Goal: Task Accomplishment & Management: Manage account settings

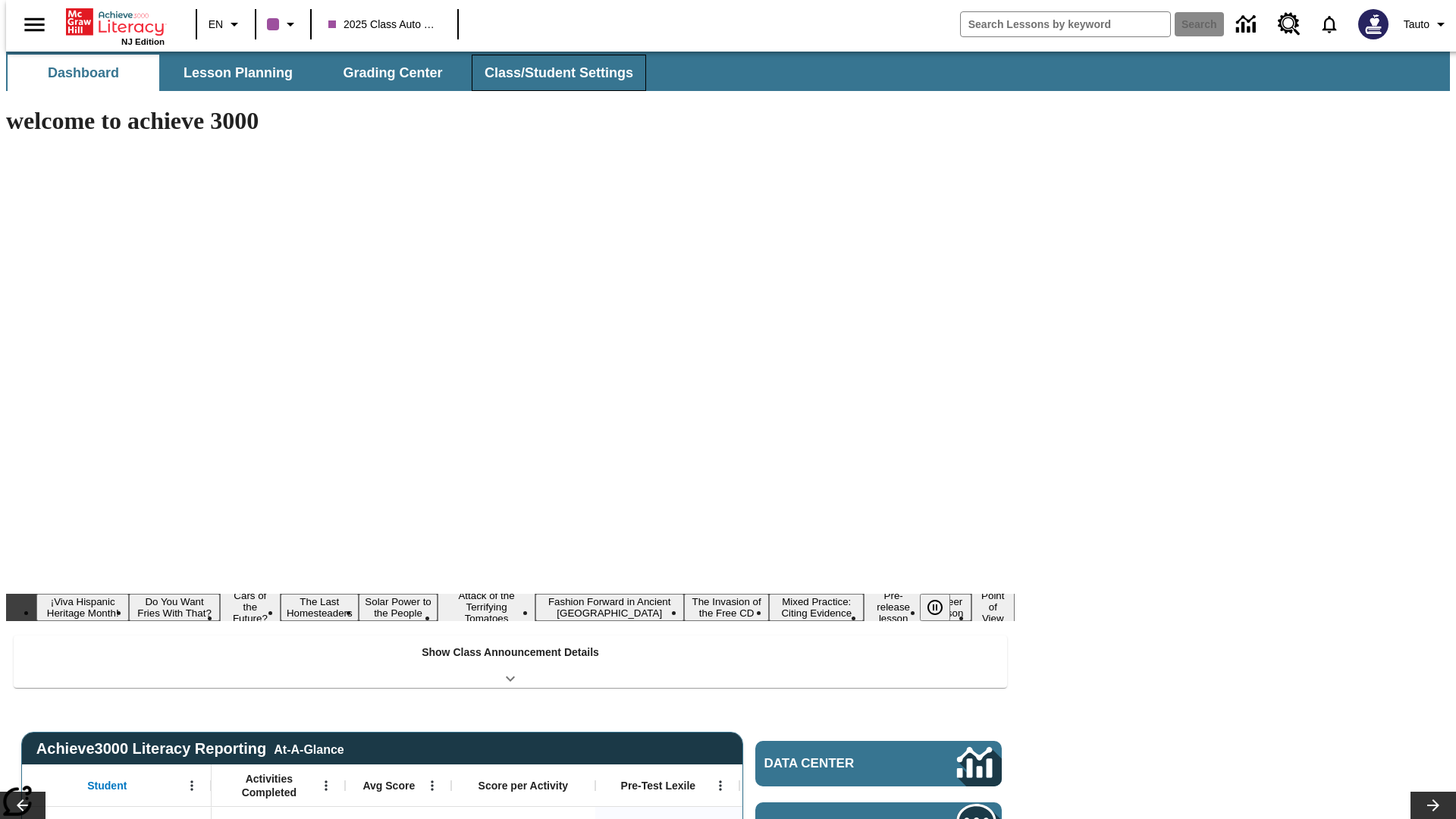
click at [551, 73] on button "Class/Student Settings" at bounding box center [559, 72] width 175 height 37
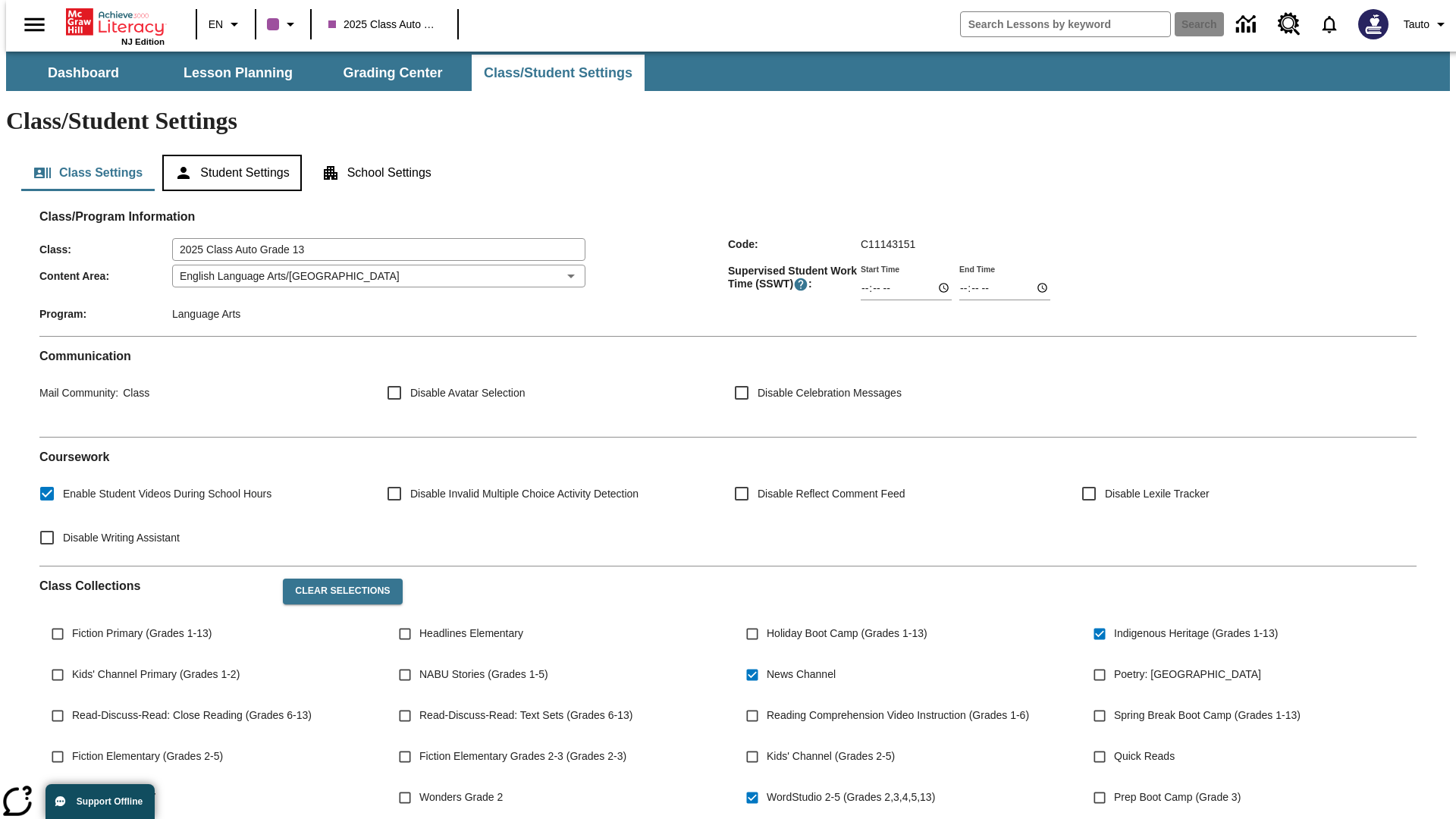
click at [228, 155] on button "Student Settings" at bounding box center [231, 173] width 139 height 37
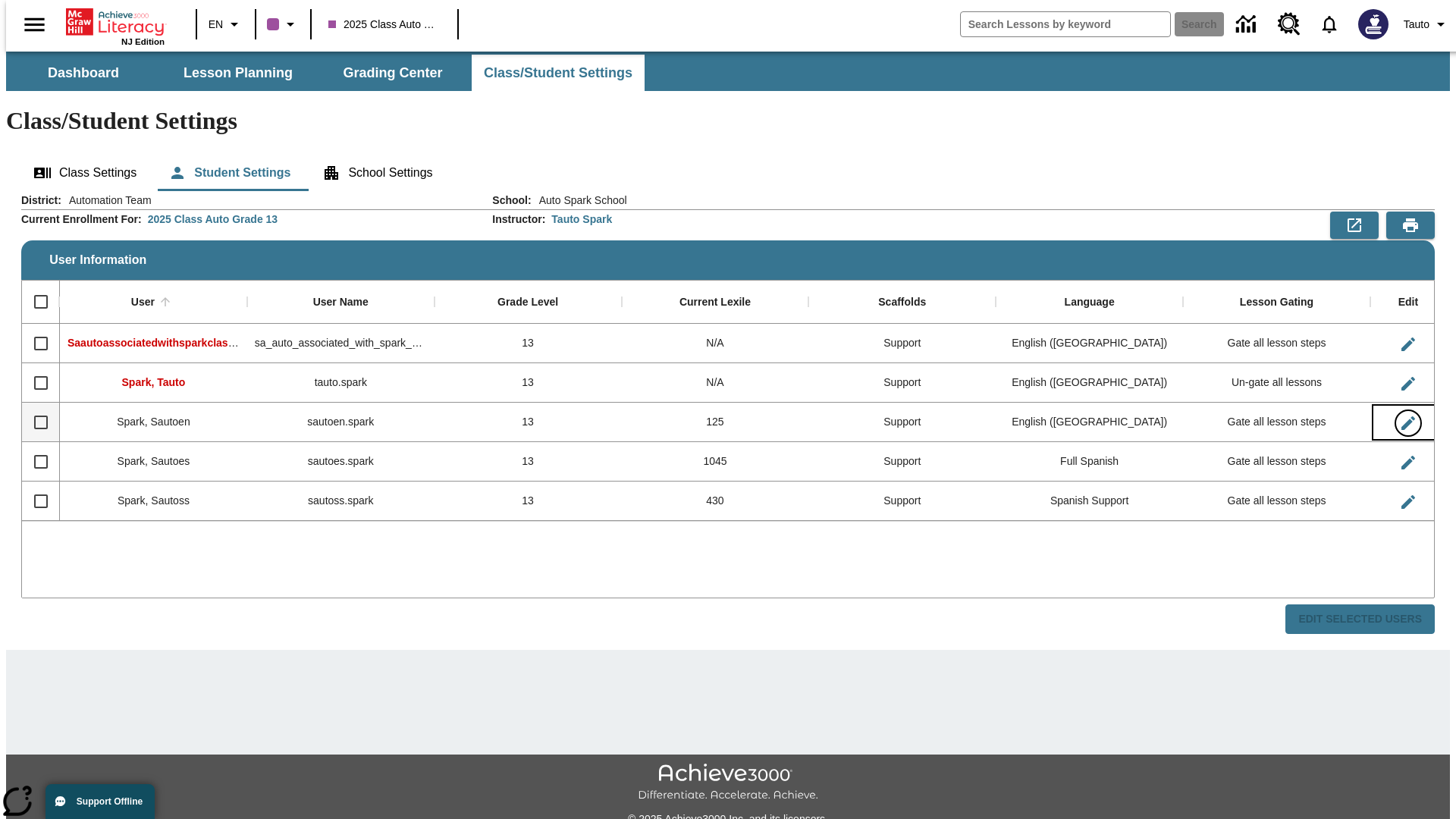
click at [1402, 417] on icon "Edit User" at bounding box center [1409, 424] width 14 height 14
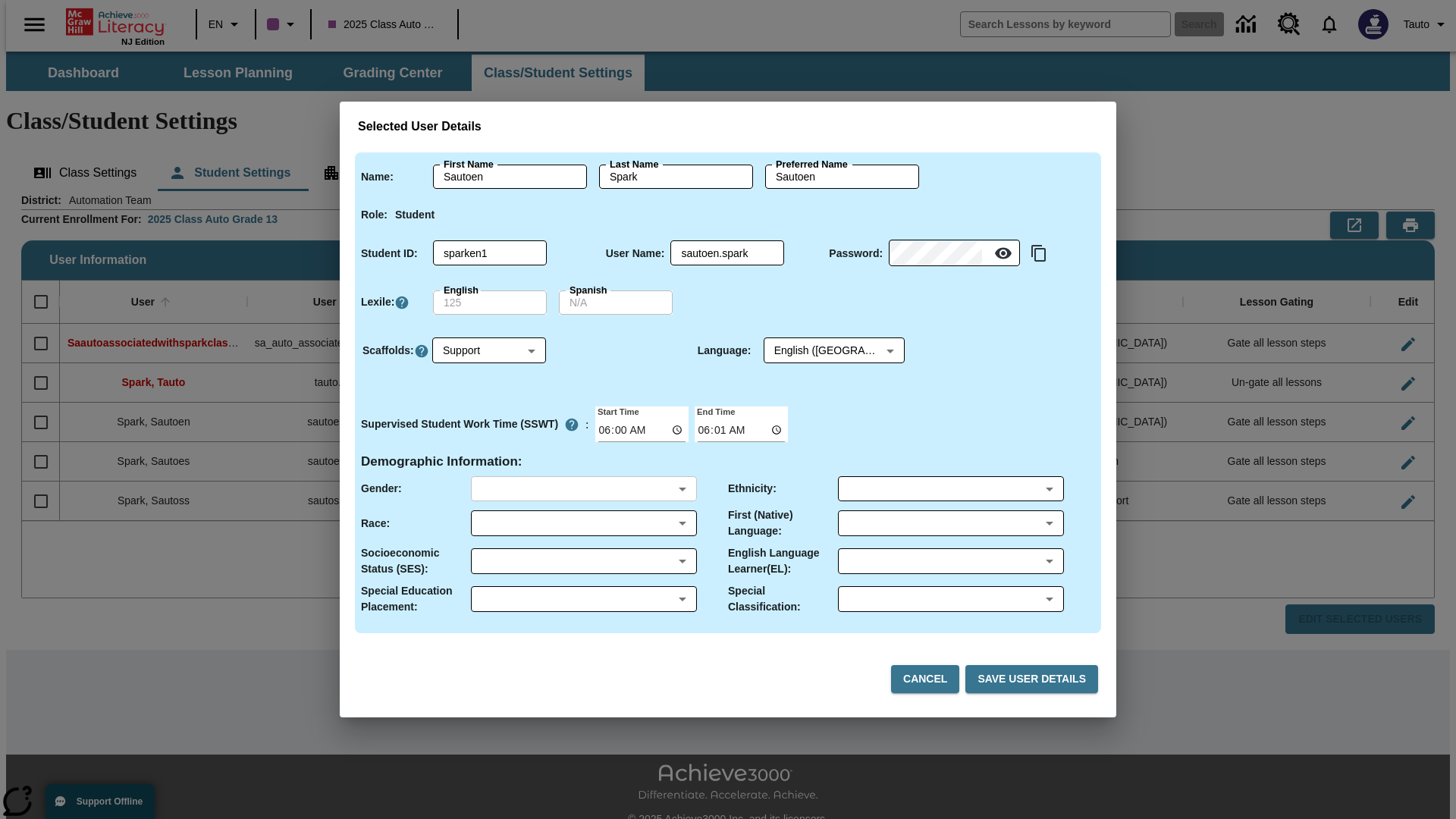
click at [584, 489] on body "Skip to main content NJ Edition EN 2025 Class Auto Grade 13 Search 0 Tauto Dash…" at bounding box center [728, 451] width 1444 height 801
click at [584, 524] on body "Skip to main content NJ Edition EN 2025 Class Auto Grade 13 Search 0 Tauto Dash…" at bounding box center [728, 451] width 1444 height 801
click at [584, 561] on body "Skip to main content NJ Edition EN 2025 Class Auto Grade 13 Search 0 Tauto Dash…" at bounding box center [728, 451] width 1444 height 801
click at [584, 600] on body "Skip to main content NJ Edition EN 2025 Class Auto Grade 13 Search 0 Tauto Dash…" at bounding box center [728, 451] width 1444 height 801
click at [950, 489] on body "Skip to main content NJ Edition EN 2025 Class Auto Grade 13 Search 0 Tauto Dash…" at bounding box center [728, 451] width 1444 height 801
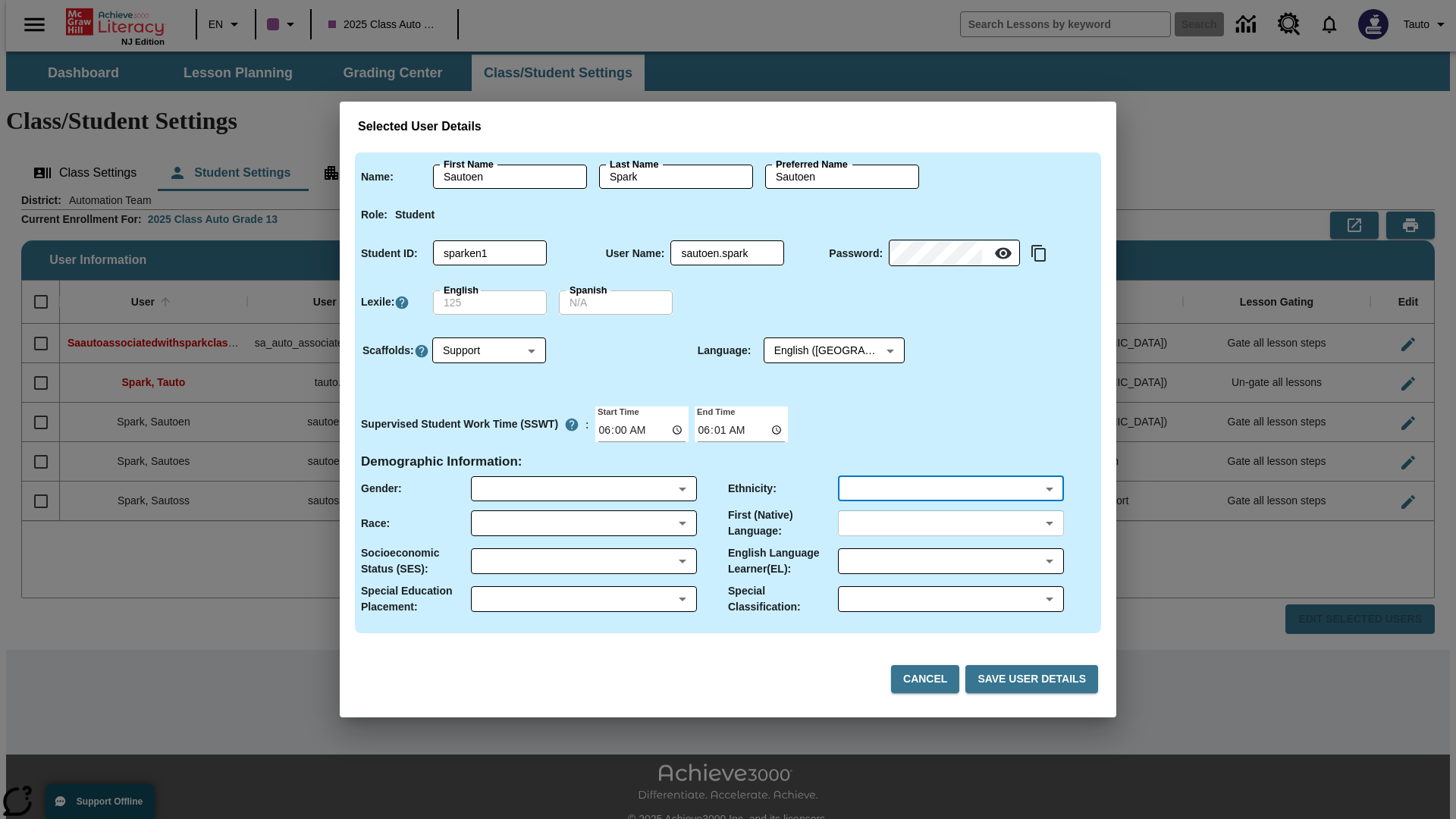
click at [950, 524] on body "Skip to main content NJ Edition EN 2025 Class Auto Grade 13 Search 0 Tauto Dash…" at bounding box center [728, 451] width 1444 height 801
click at [950, 561] on body "Skip to main content NJ Edition EN 2025 Class Auto Grade 13 Search 0 Tauto Dash…" at bounding box center [728, 451] width 1444 height 801
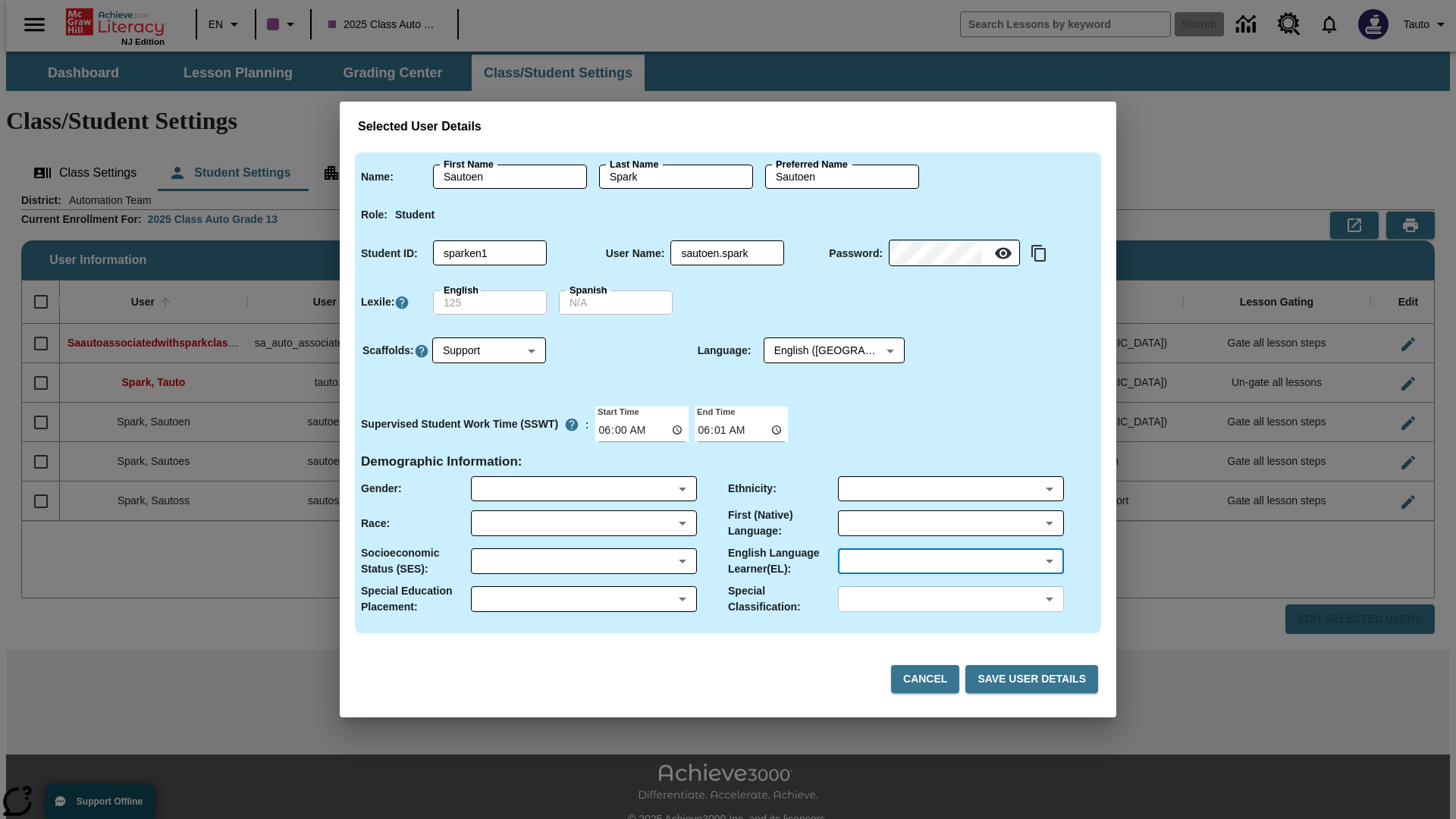
click at [950, 600] on body "Skip to main content NJ Edition EN 2025 Class Auto Grade 13 Search 0 Tauto Dash…" at bounding box center [728, 451] width 1444 height 801
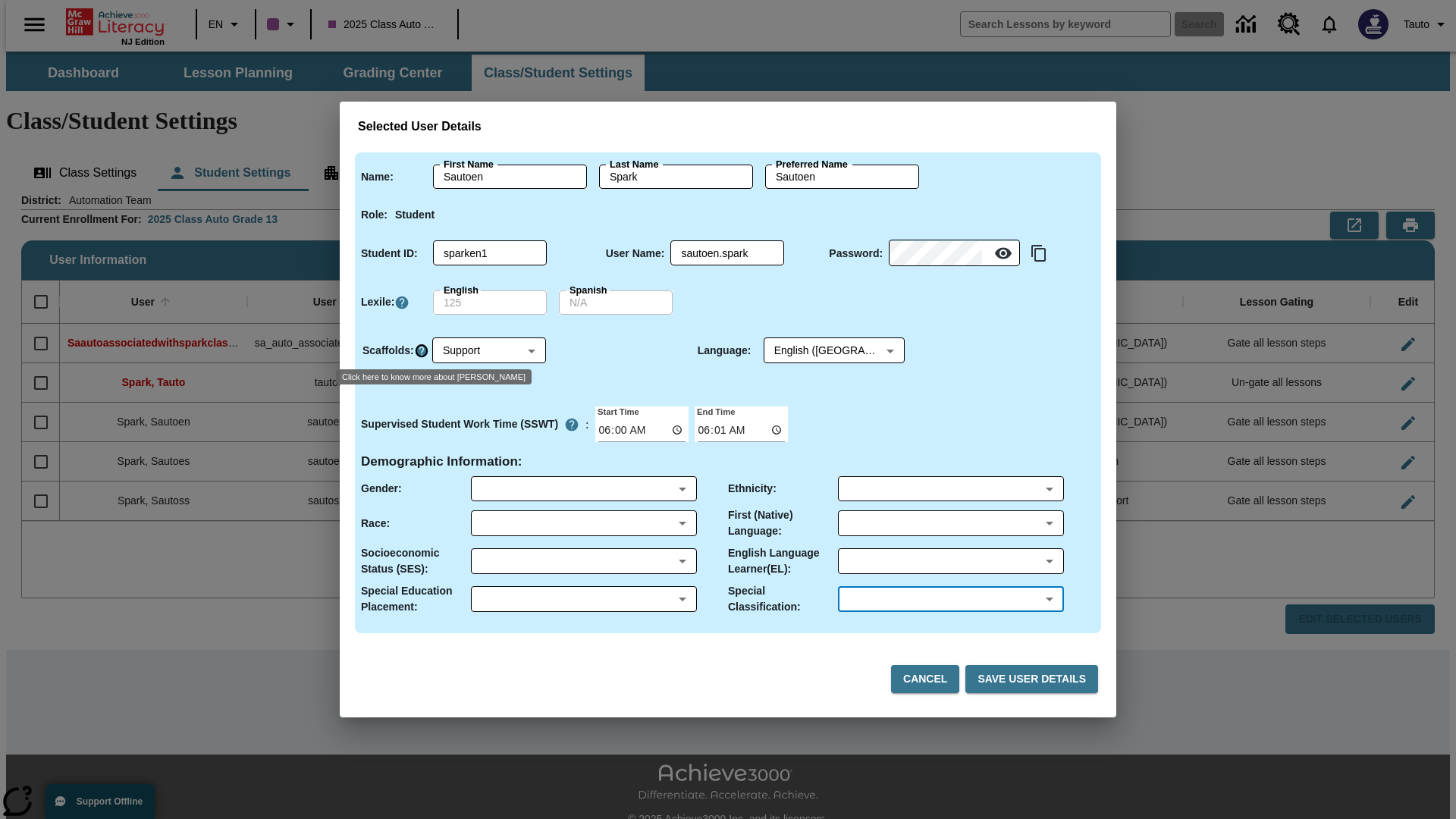
click at [421, 351] on icon "Click here to know more about Scaffolds" at bounding box center [421, 351] width 15 height 15
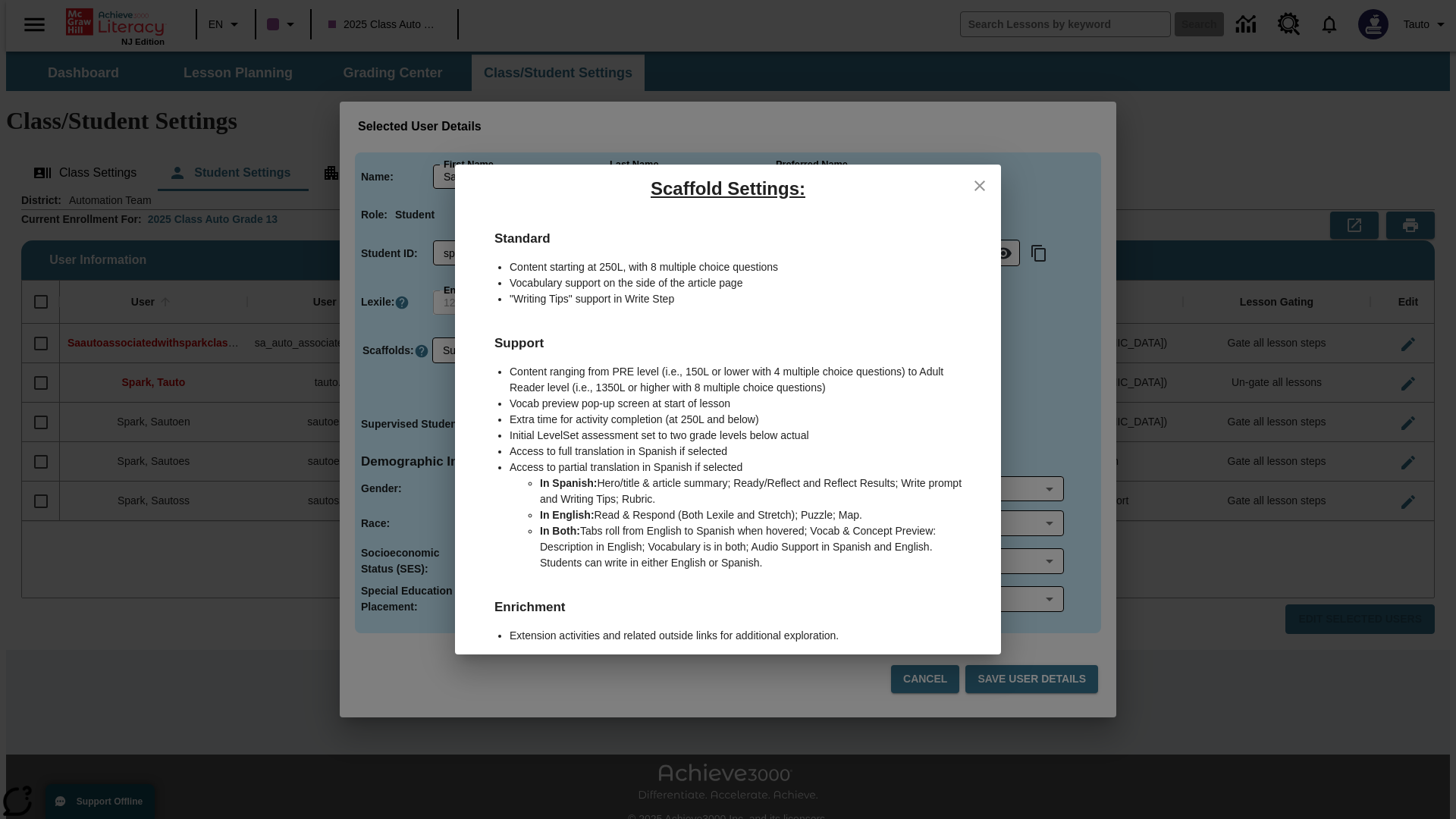
click at [980, 185] on icon "close" at bounding box center [980, 186] width 11 height 11
